Goal: Navigation & Orientation: Find specific page/section

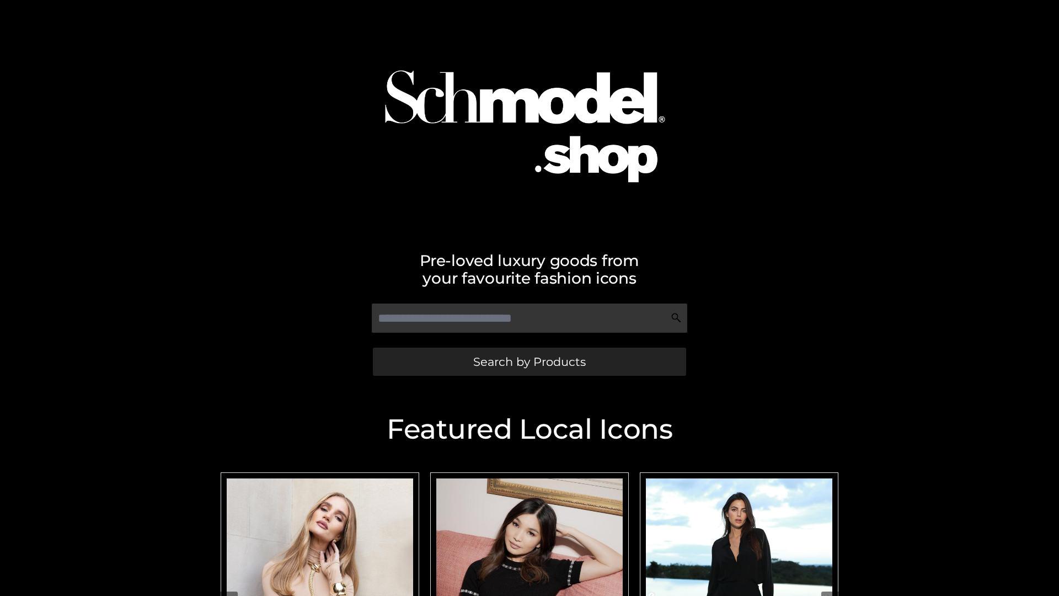
click at [529, 361] on span "Search by Products" at bounding box center [529, 362] width 112 height 12
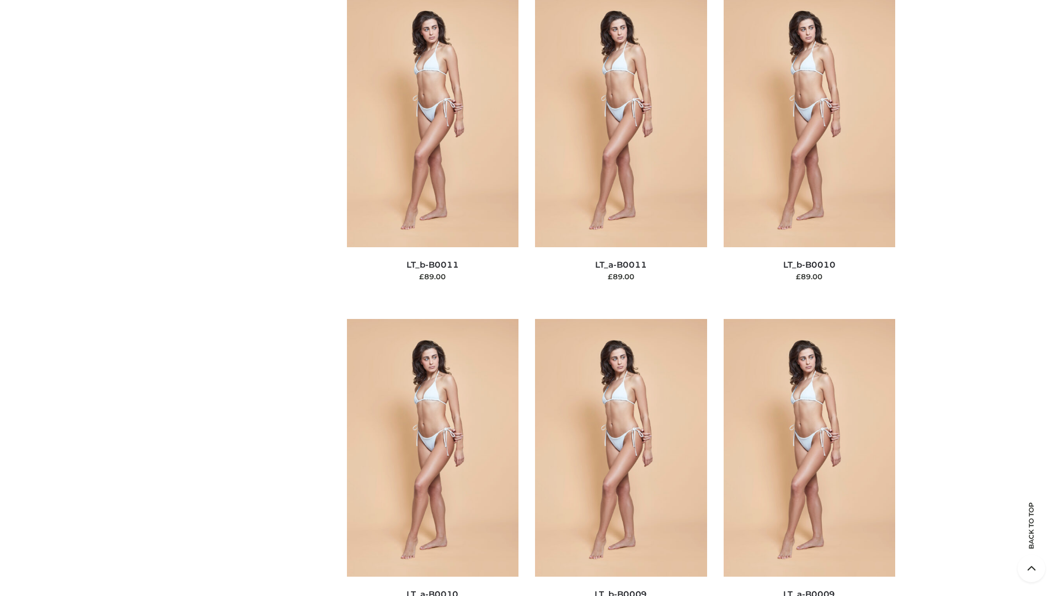
scroll to position [4952, 0]
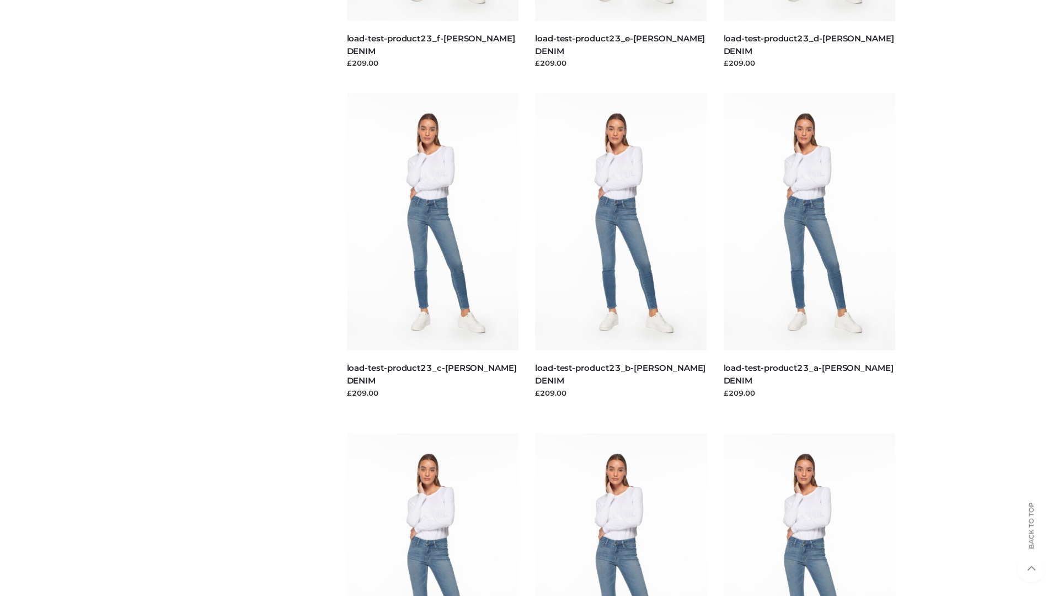
scroll to position [967, 0]
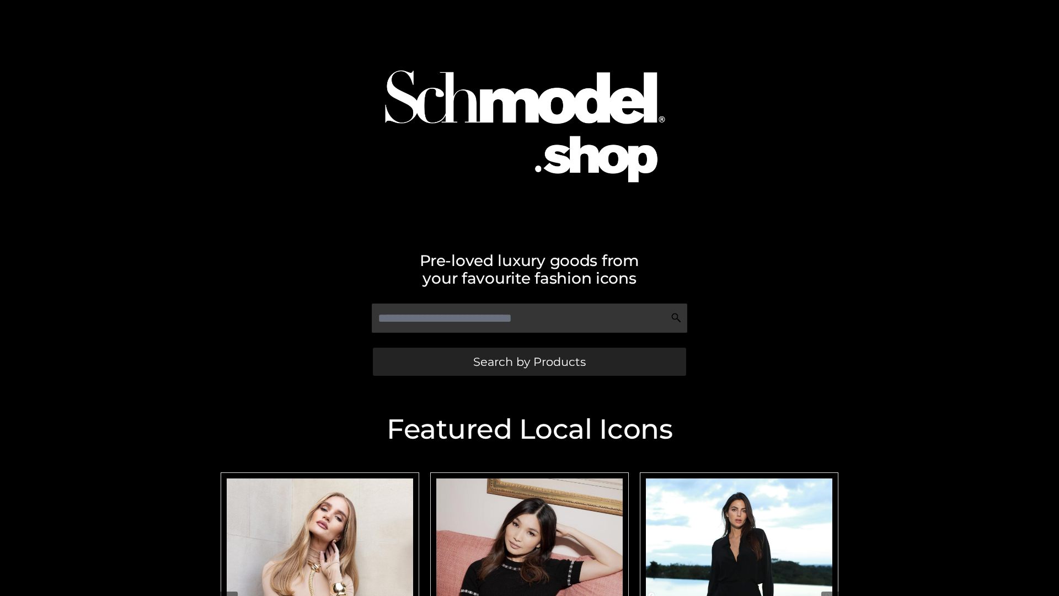
click at [529, 361] on span "Search by Products" at bounding box center [529, 362] width 112 height 12
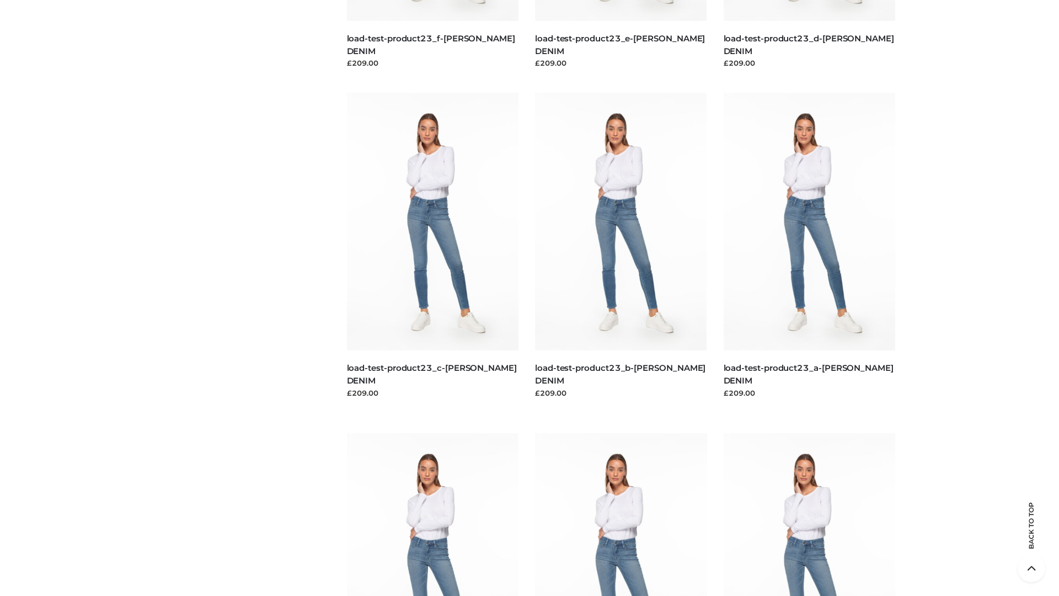
scroll to position [2296, 0]
